Goal: Task Accomplishment & Management: Manage account settings

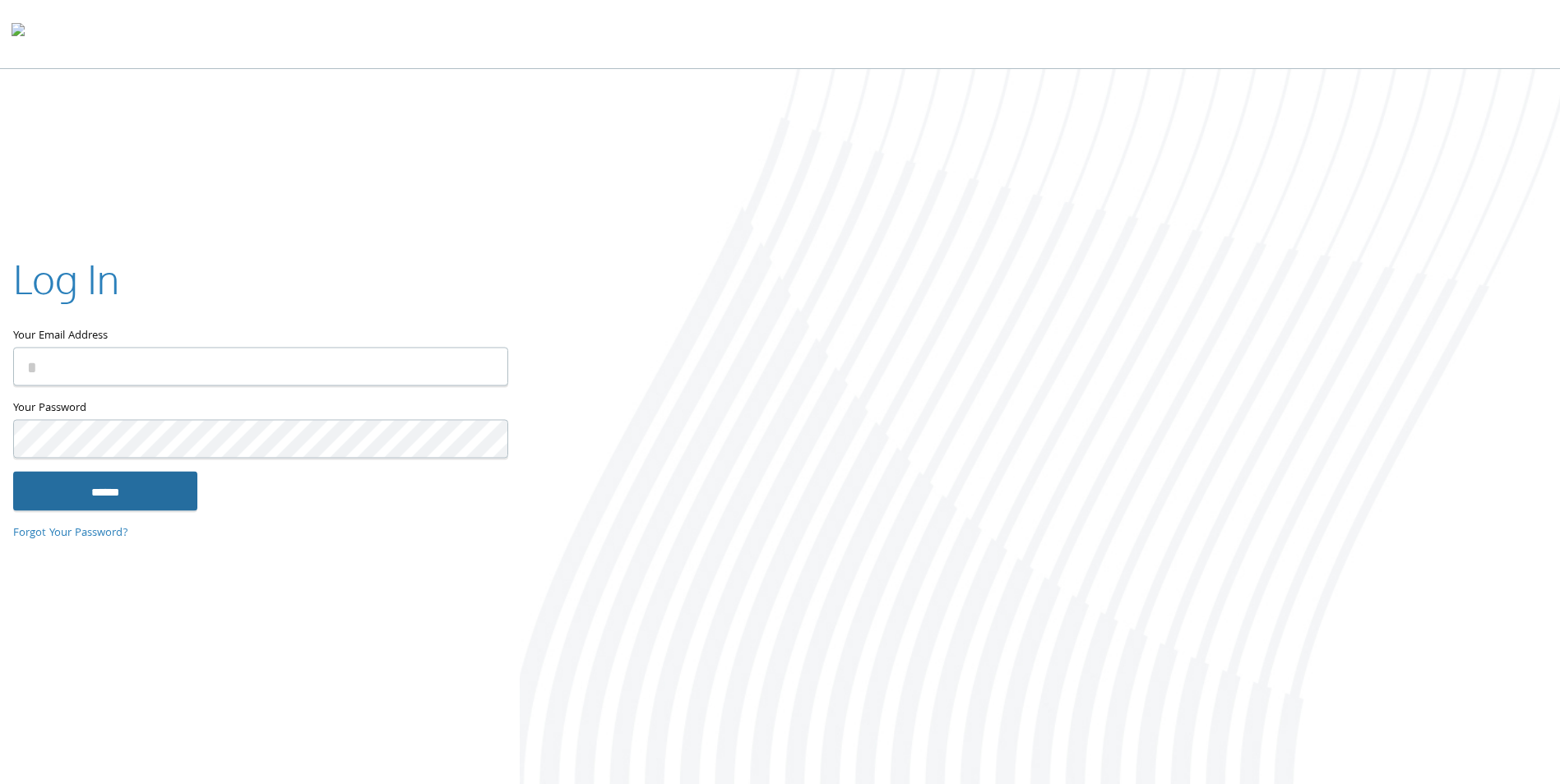
type input "**********"
click at [140, 490] on input "******" at bounding box center [105, 491] width 185 height 40
